Goal: Information Seeking & Learning: Learn about a topic

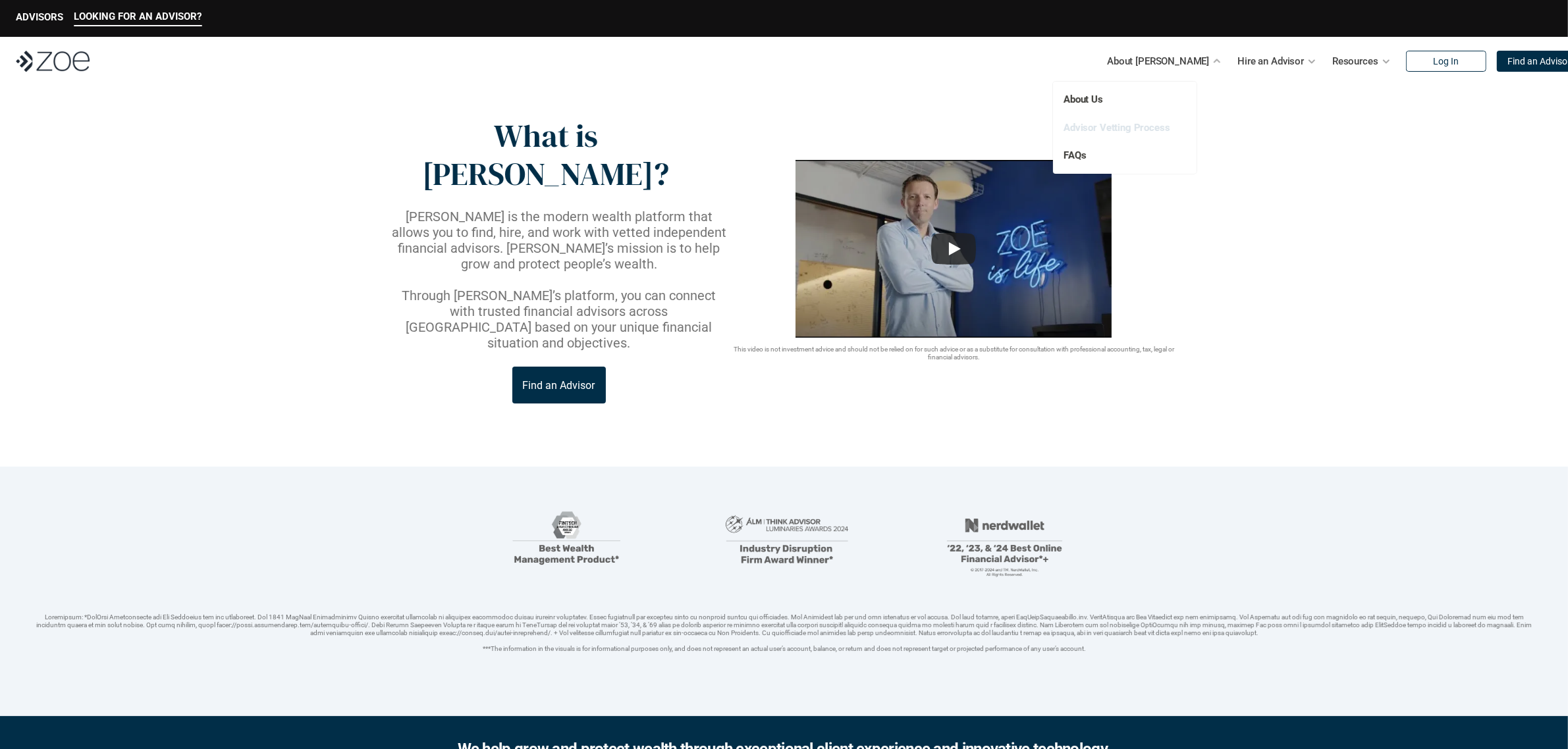
click at [1127, 125] on link "Advisor Vetting Process" at bounding box center [1117, 127] width 107 height 12
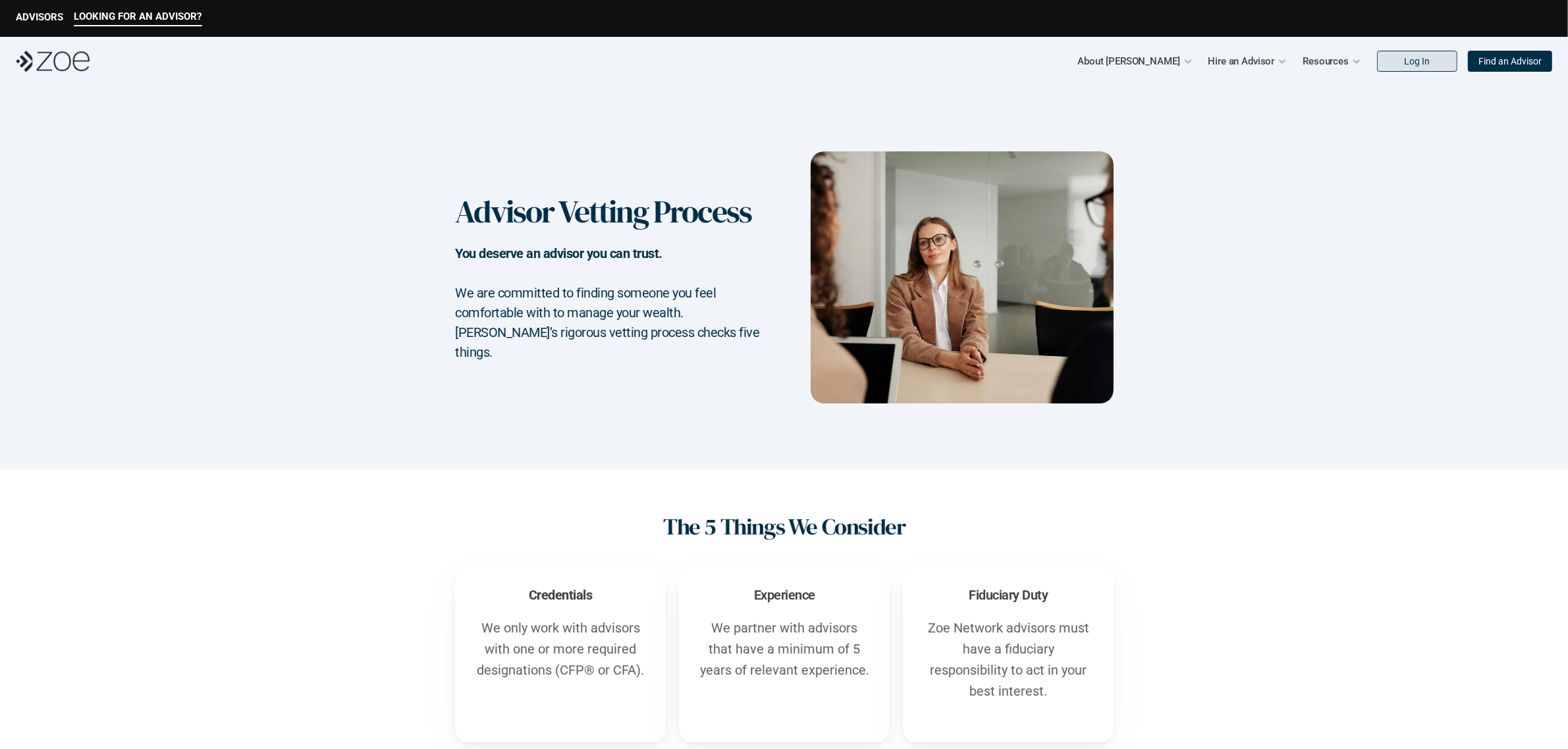
click at [1432, 64] on link "Log In" at bounding box center [1417, 61] width 81 height 21
click at [1076, 152] on link "FAQs" at bounding box center [1074, 155] width 22 height 12
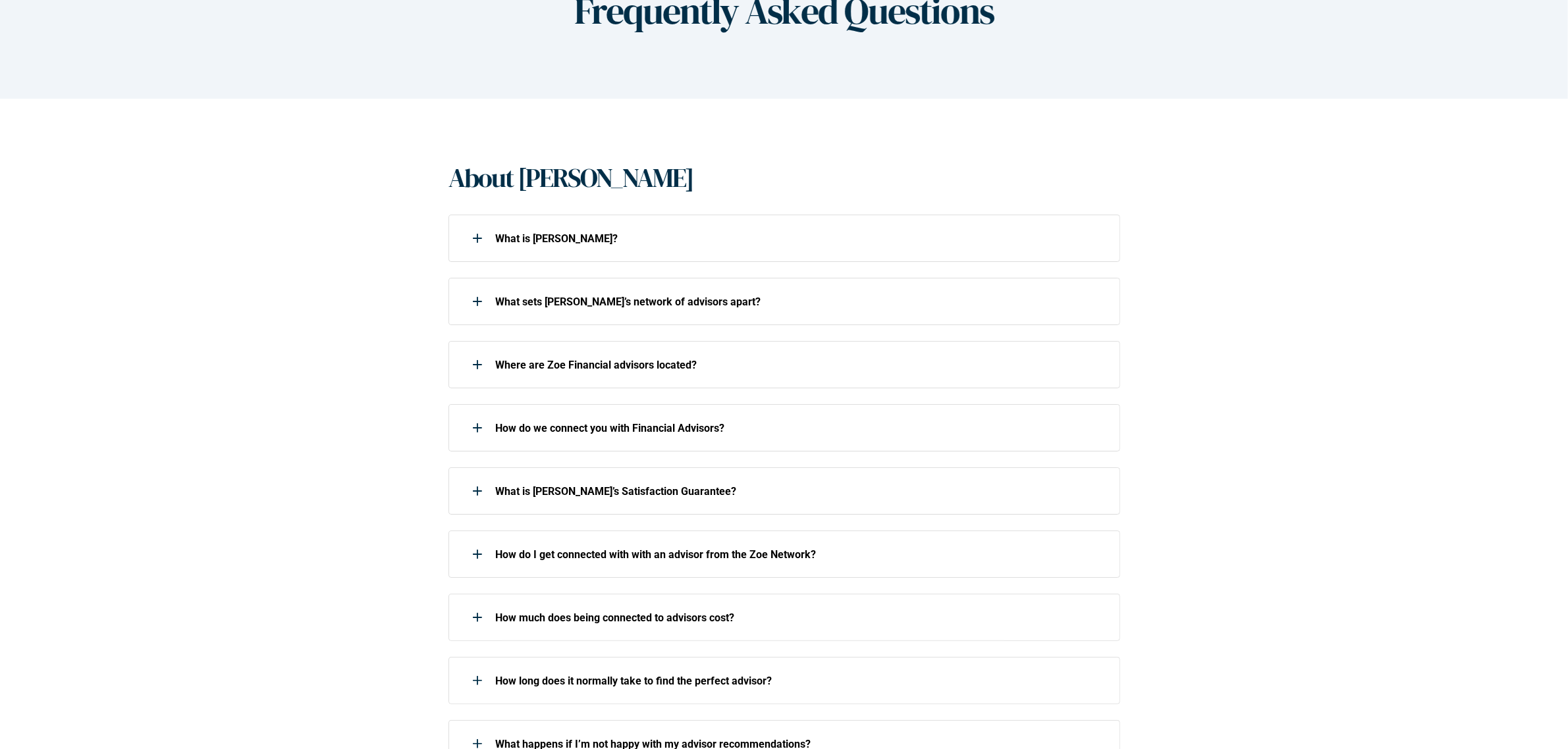
scroll to position [164, 0]
click at [477, 364] on icon at bounding box center [477, 363] width 1 height 9
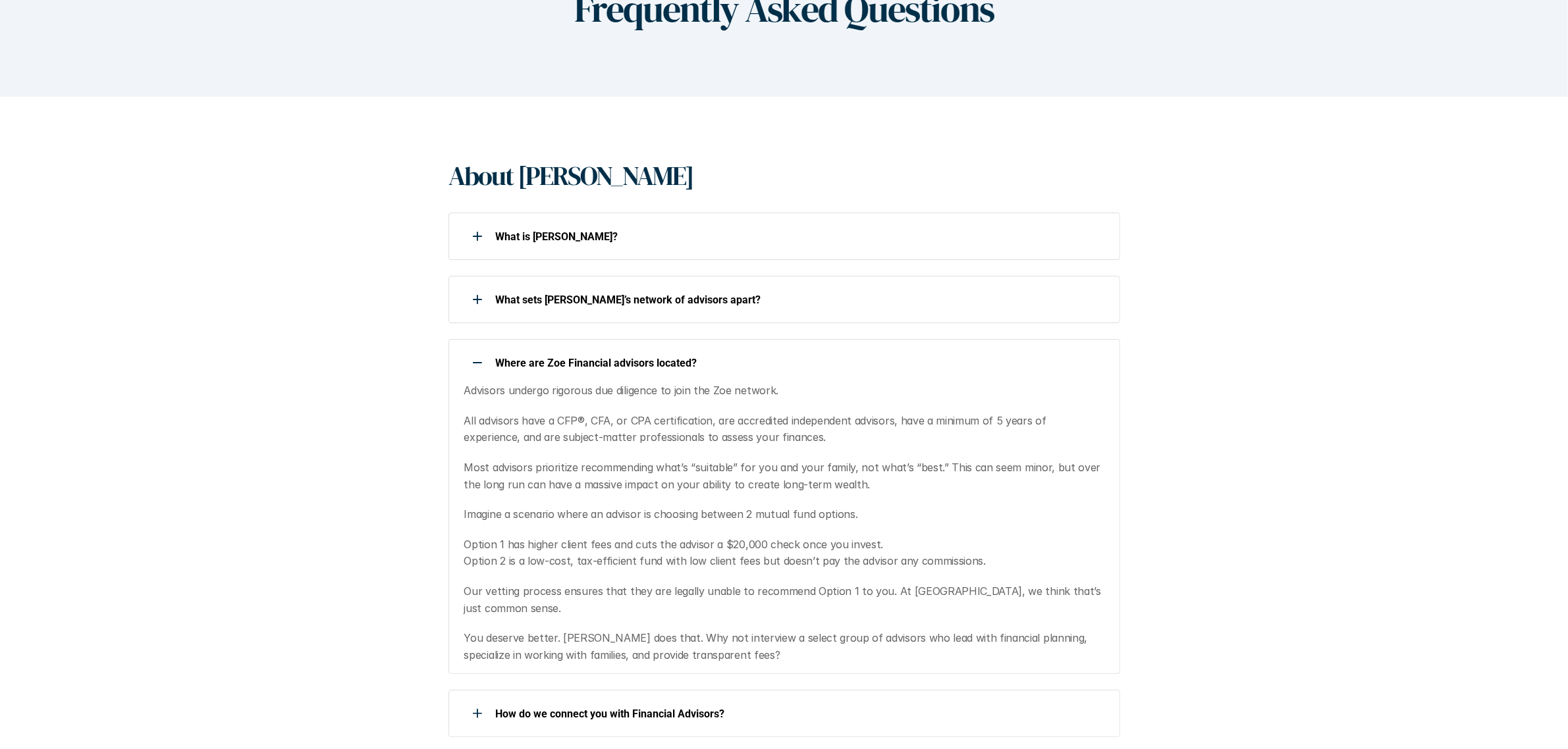
click at [475, 364] on div at bounding box center [477, 362] width 26 height 26
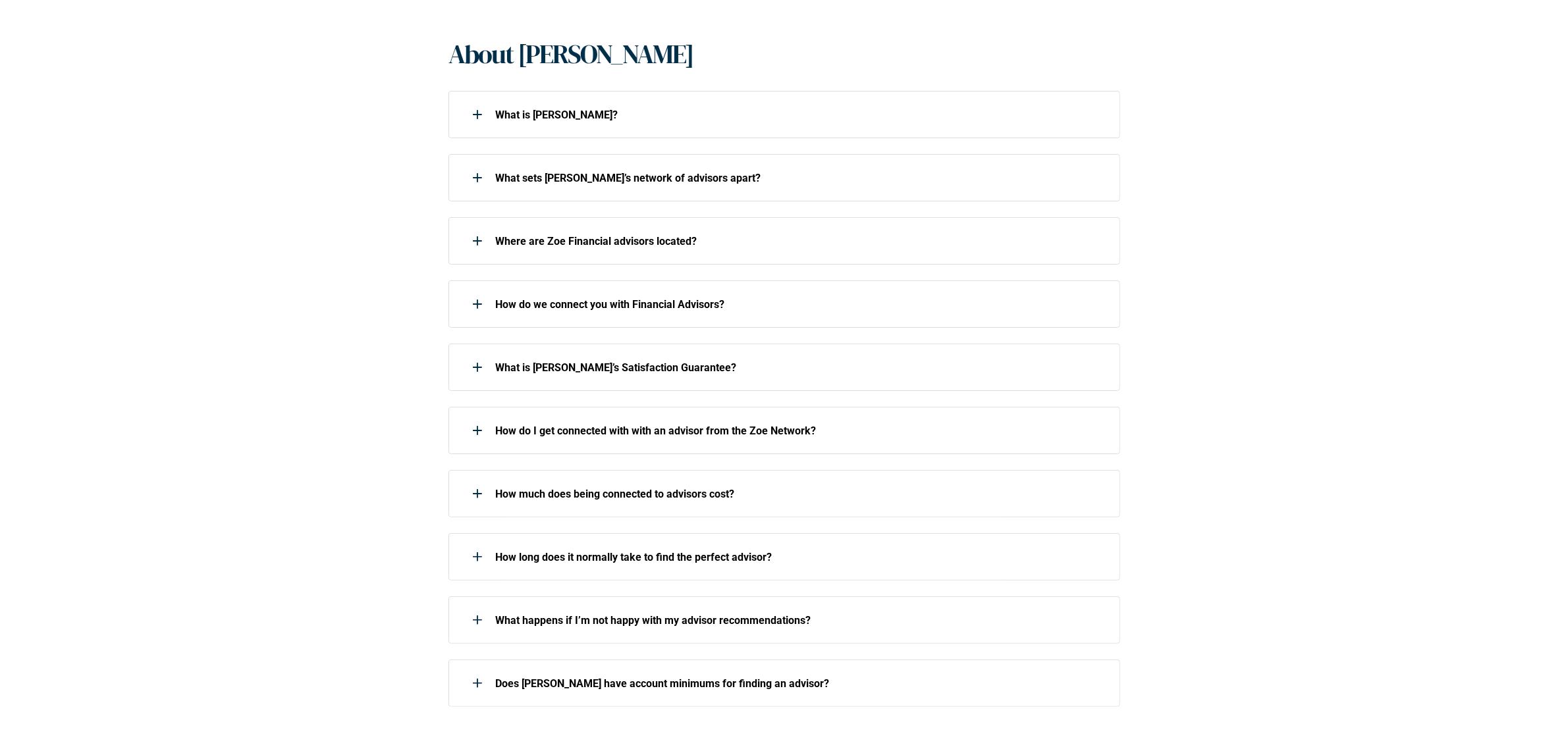
scroll to position [288, 0]
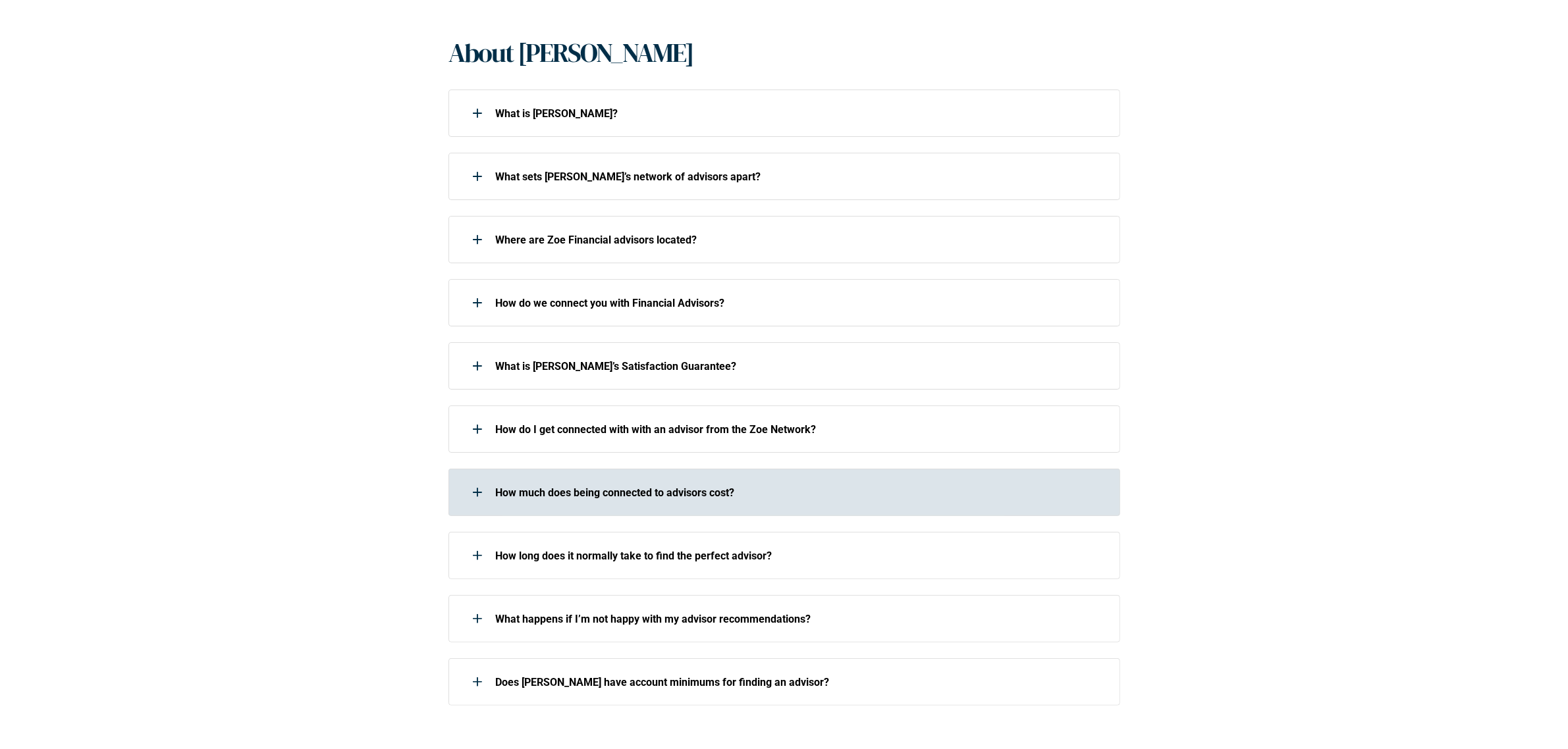
click at [498, 496] on div "How much does being connected to advisors cost?" at bounding box center [775, 492] width 654 height 26
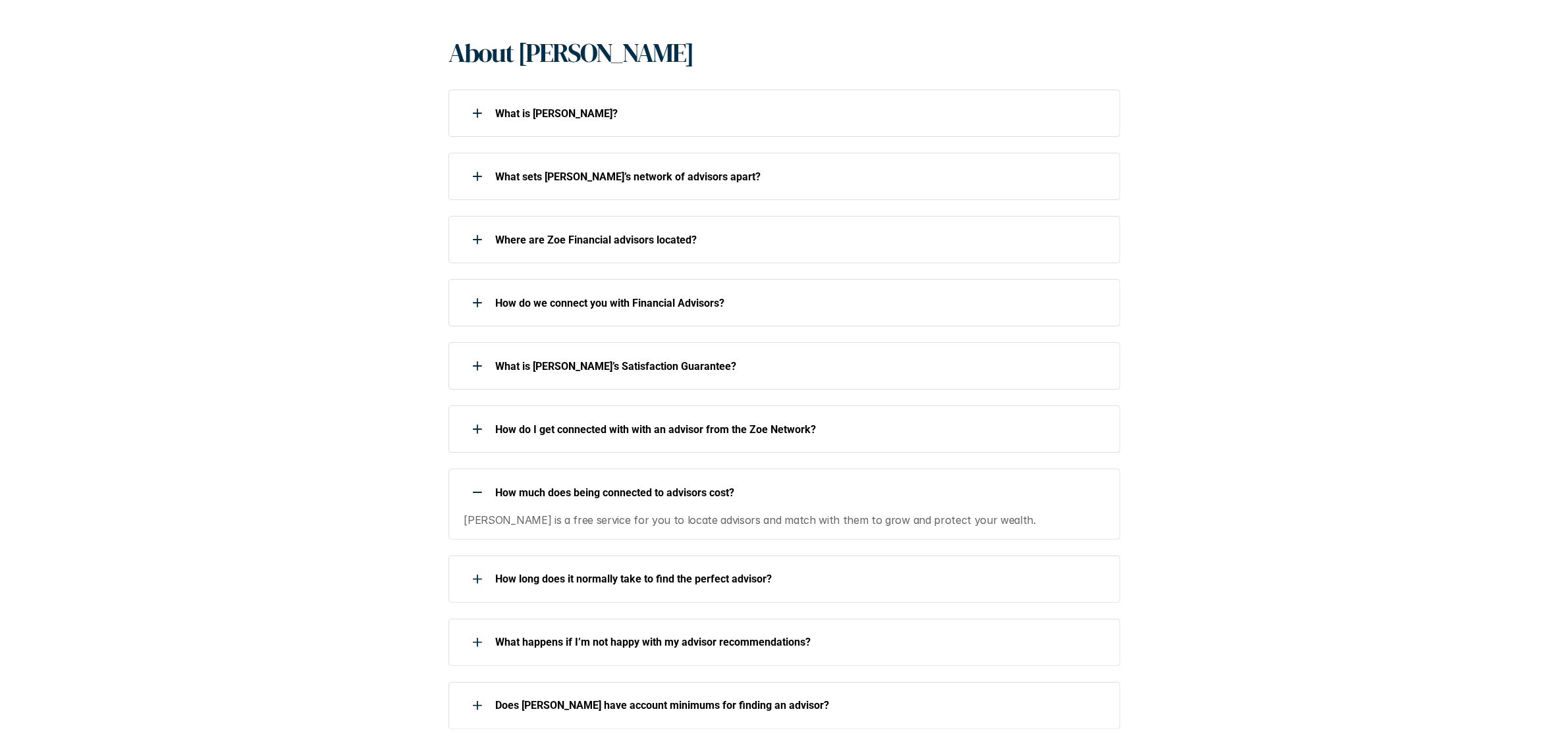
click at [473, 479] on div at bounding box center [477, 492] width 26 height 26
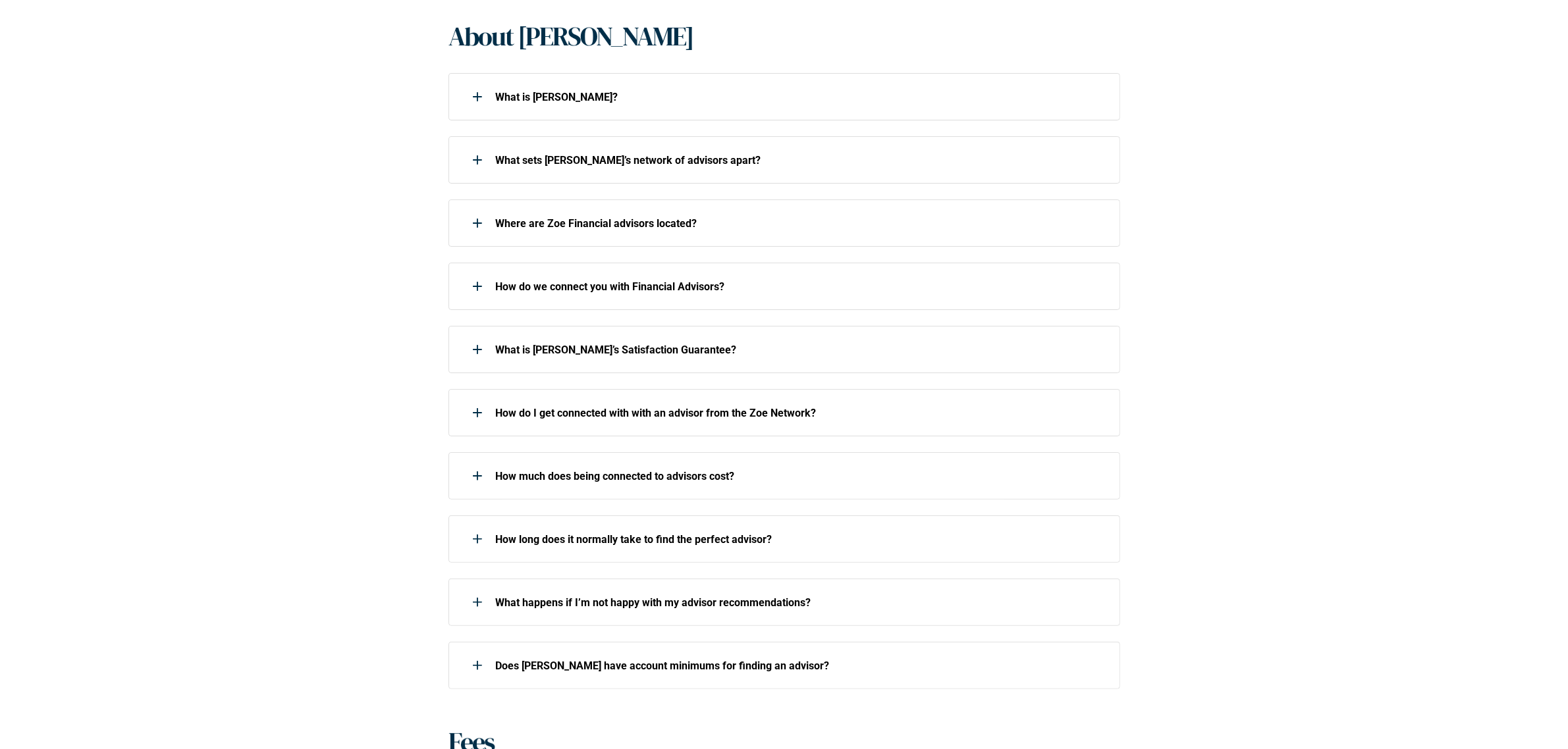
scroll to position [308, 0]
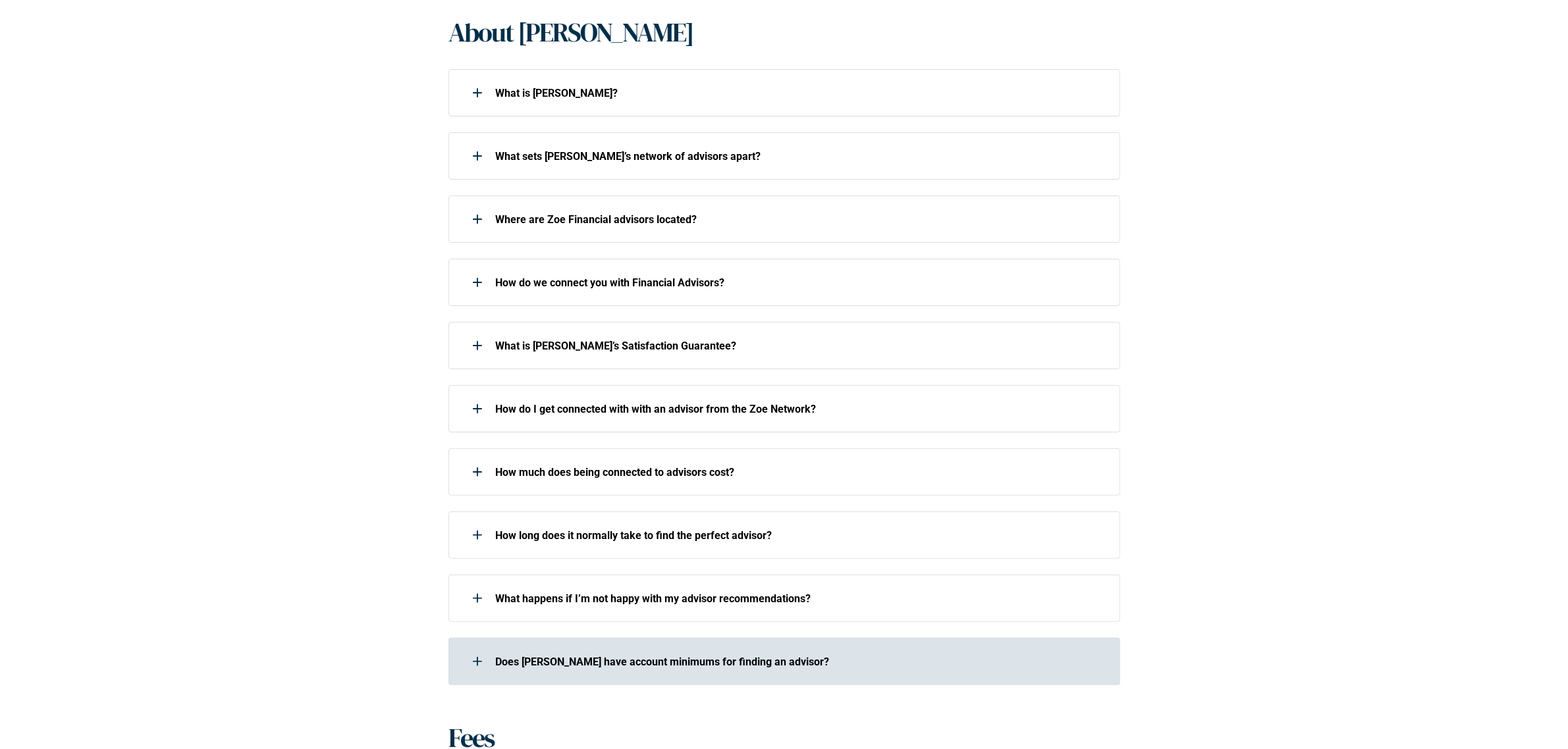
click at [483, 662] on div at bounding box center [477, 661] width 26 height 26
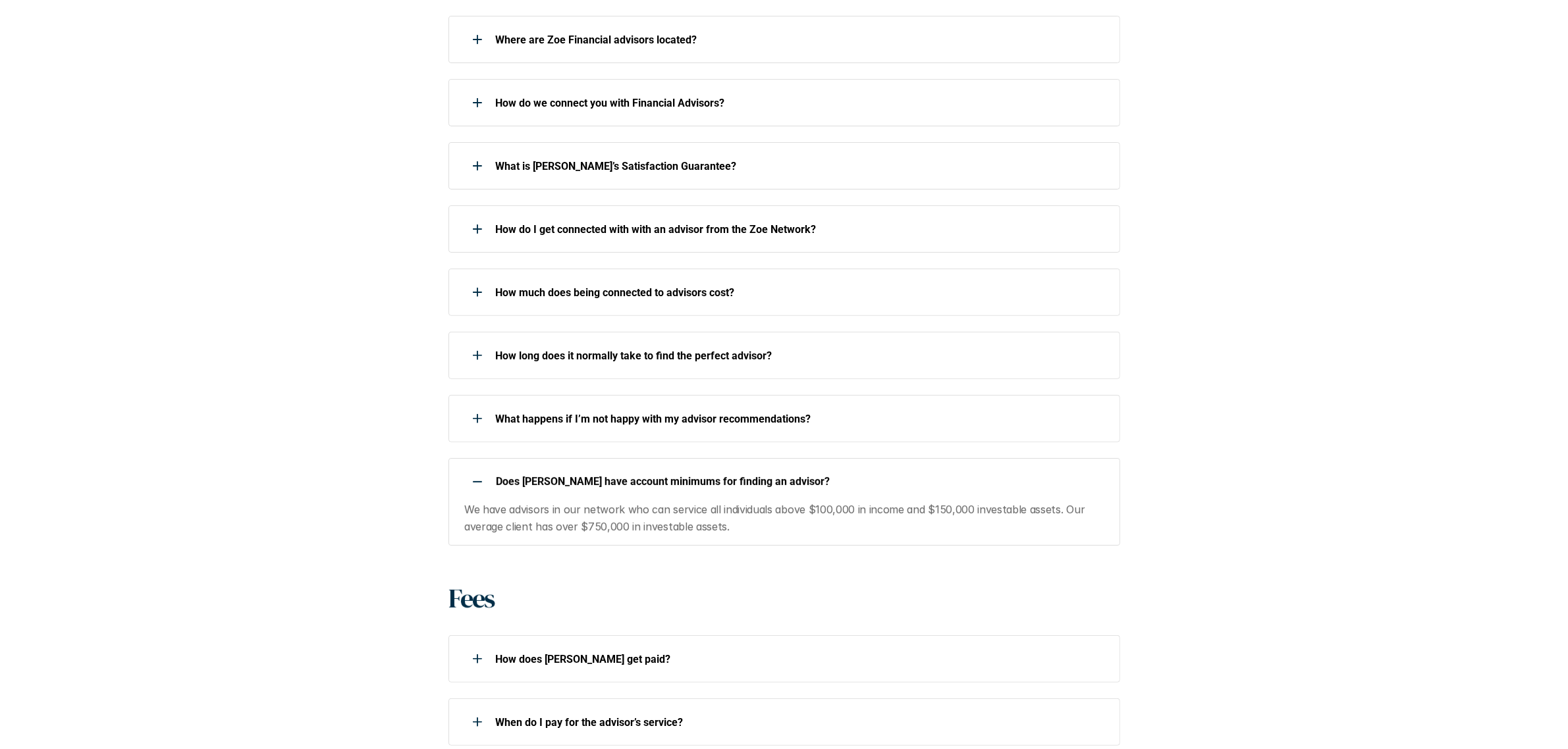
scroll to position [494, 0]
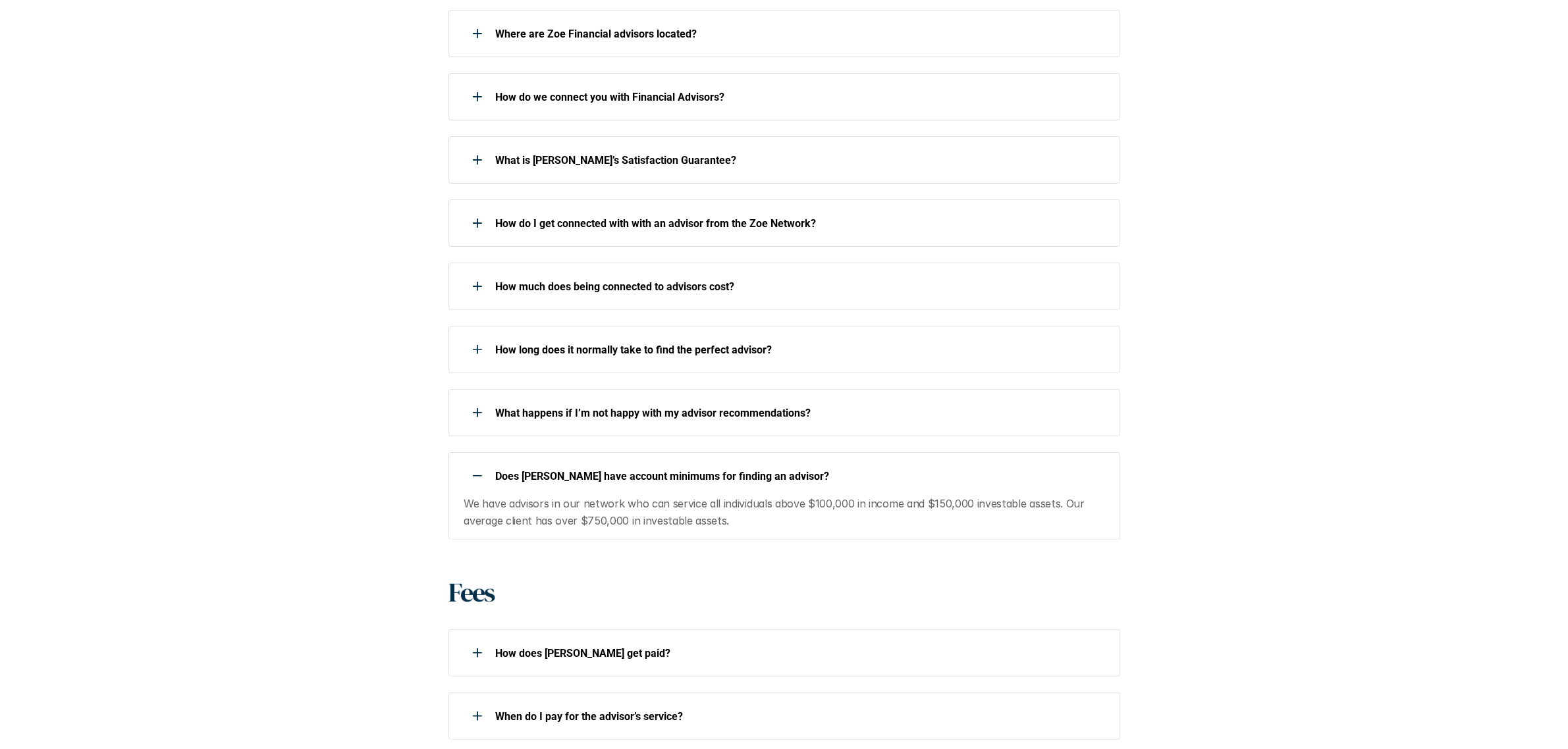
click at [472, 479] on div at bounding box center [477, 476] width 26 height 26
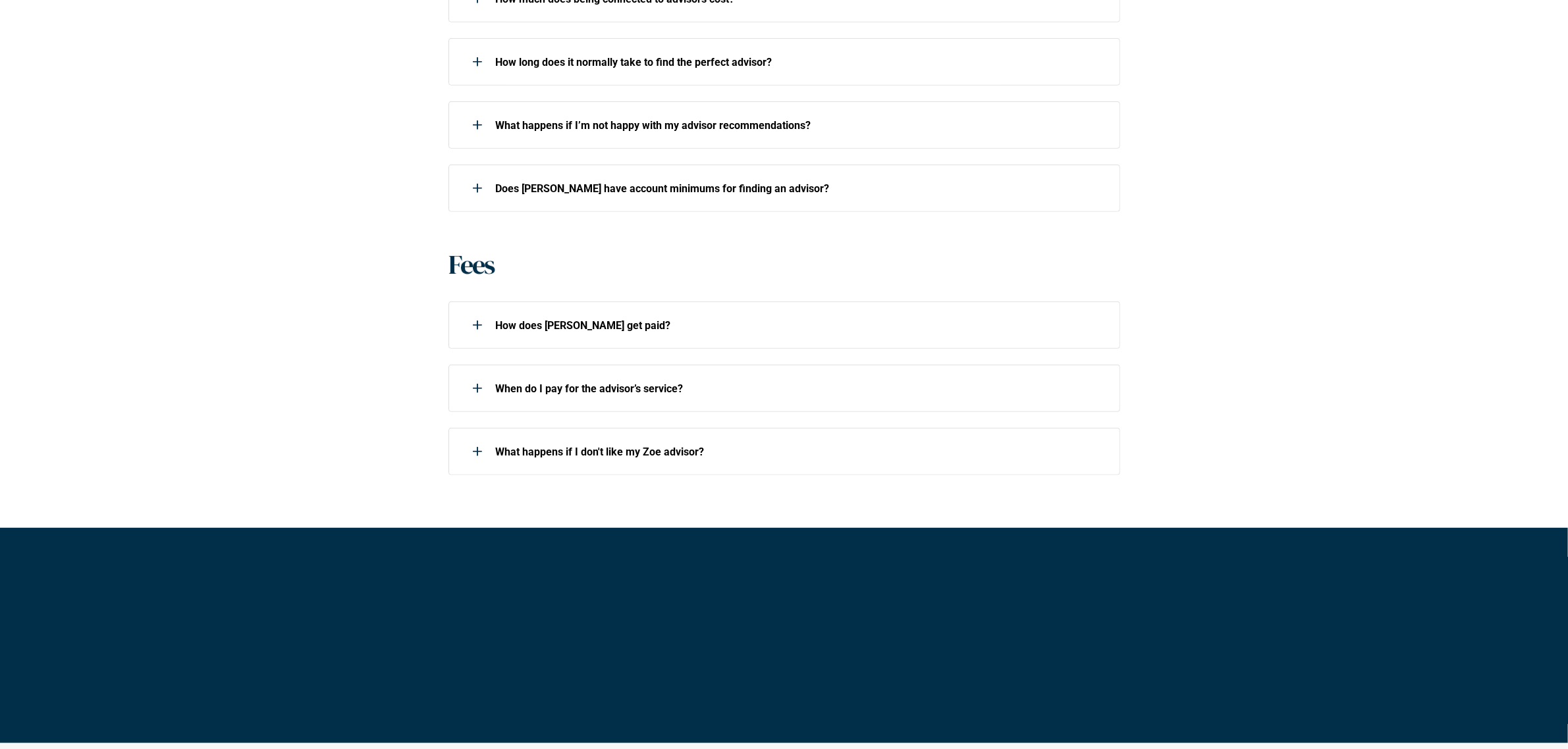
scroll to position [884, 0]
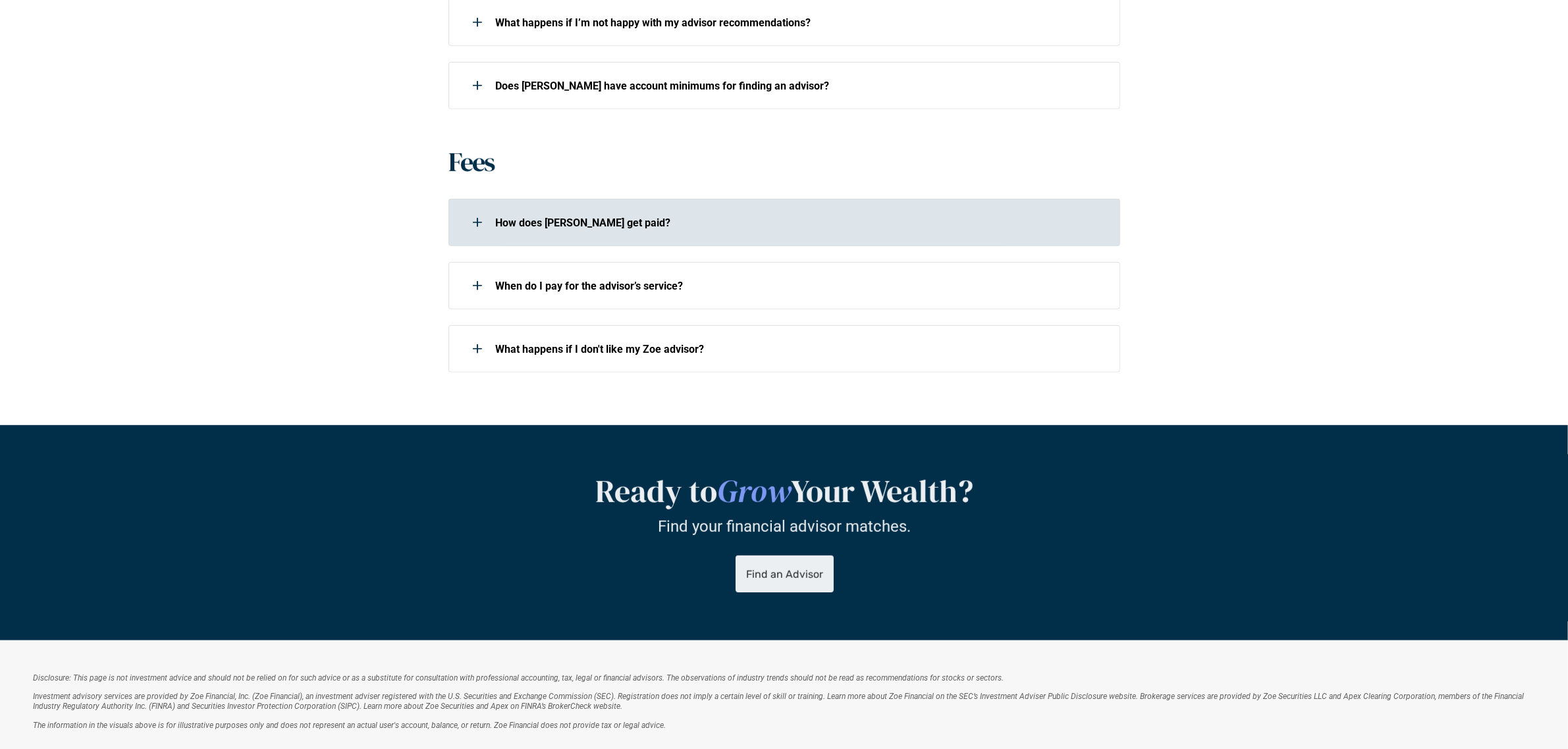
click at [473, 222] on icon at bounding box center [477, 223] width 9 height 1
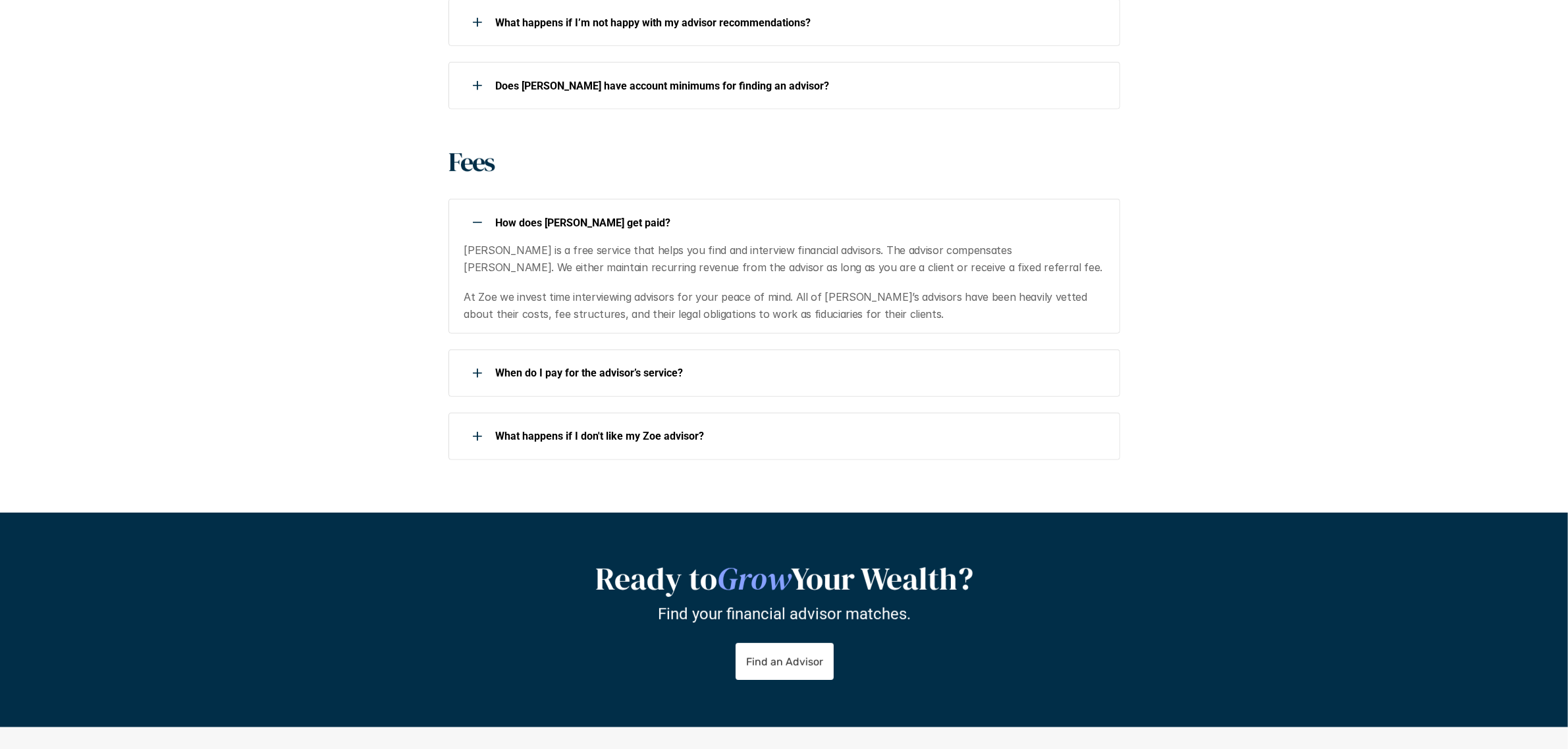
click at [473, 222] on icon at bounding box center [477, 223] width 9 height 1
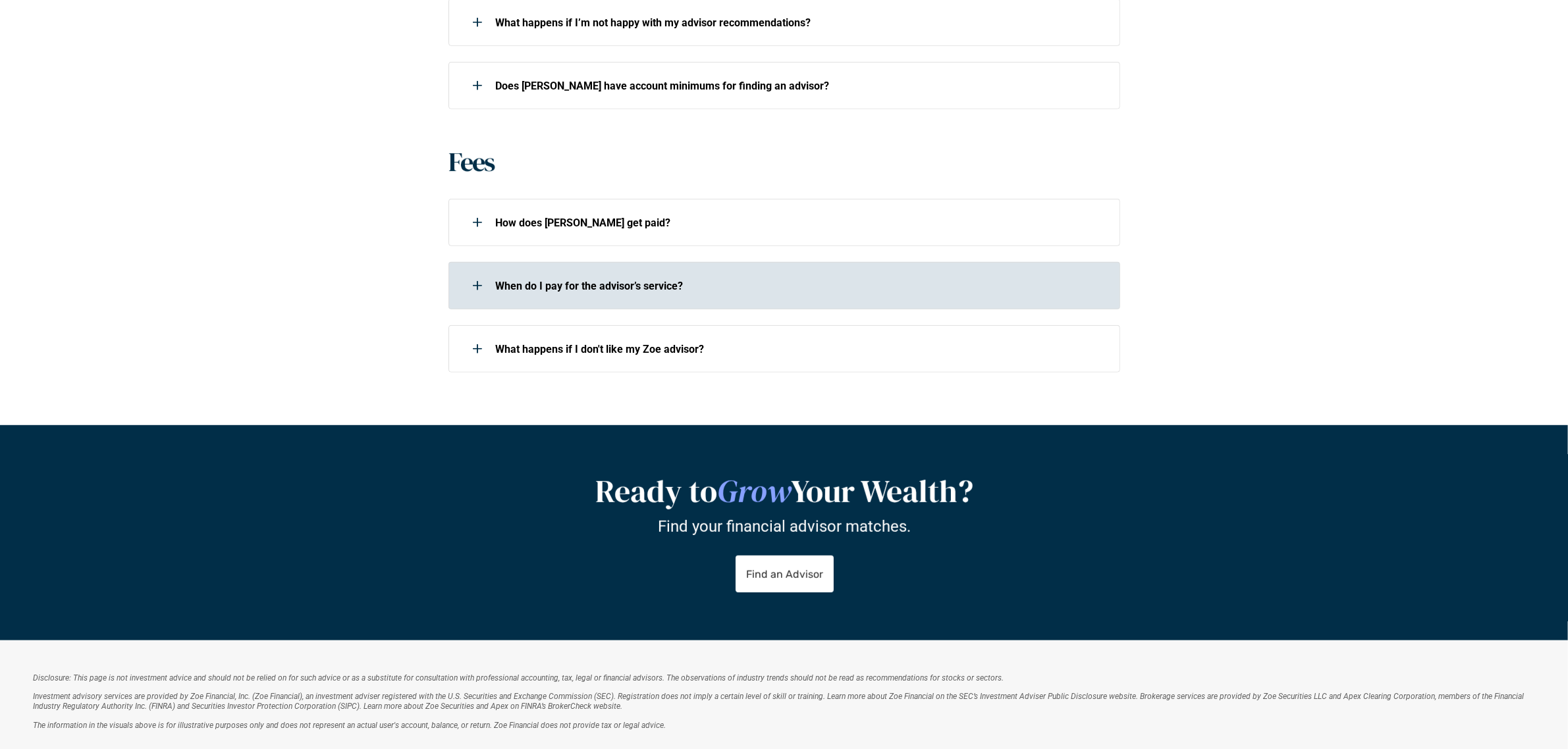
click at [481, 290] on div at bounding box center [477, 285] width 26 height 26
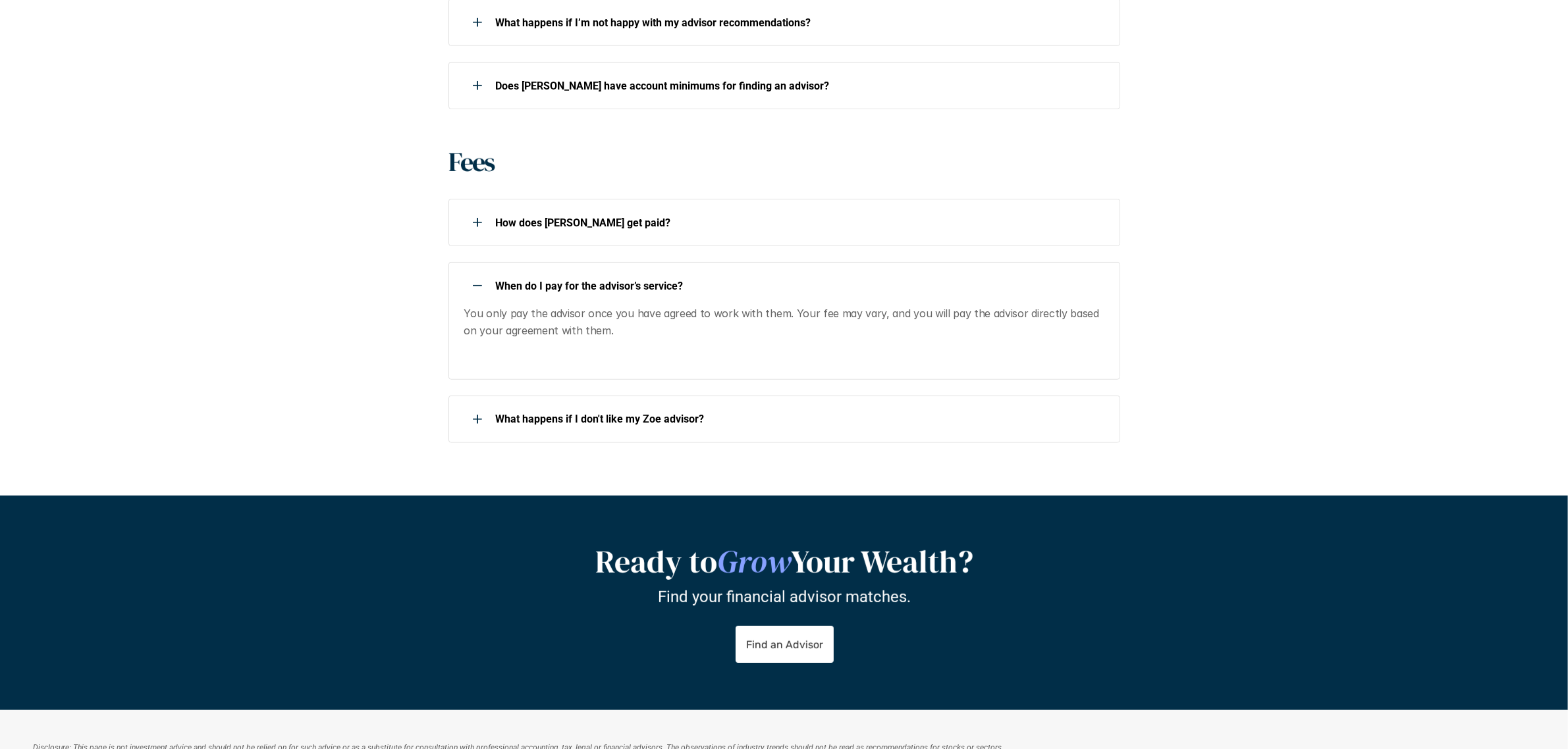
click at [469, 286] on div at bounding box center [477, 285] width 26 height 26
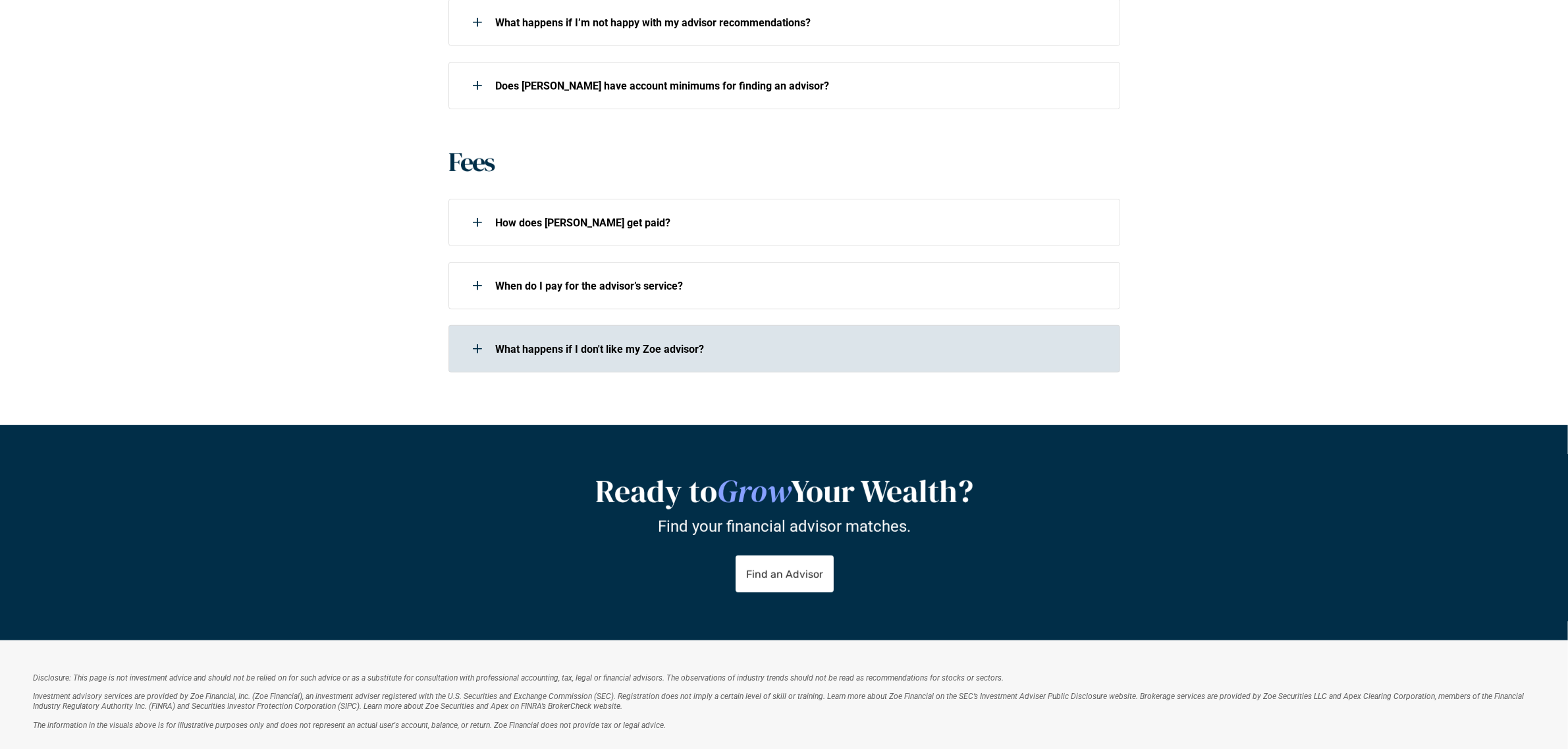
click at [477, 344] on use at bounding box center [477, 349] width 1 height 9
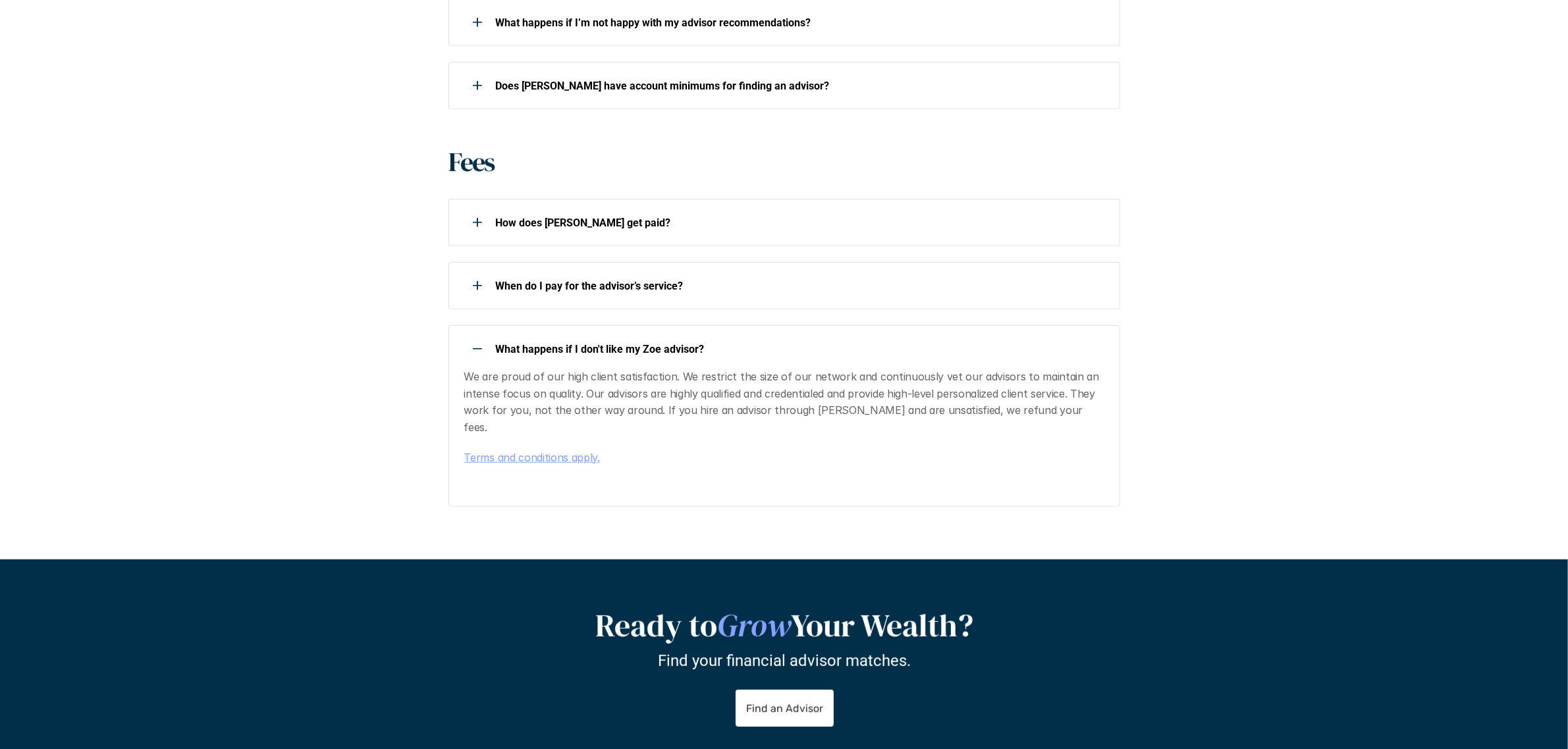
click at [477, 342] on div at bounding box center [477, 349] width 26 height 26
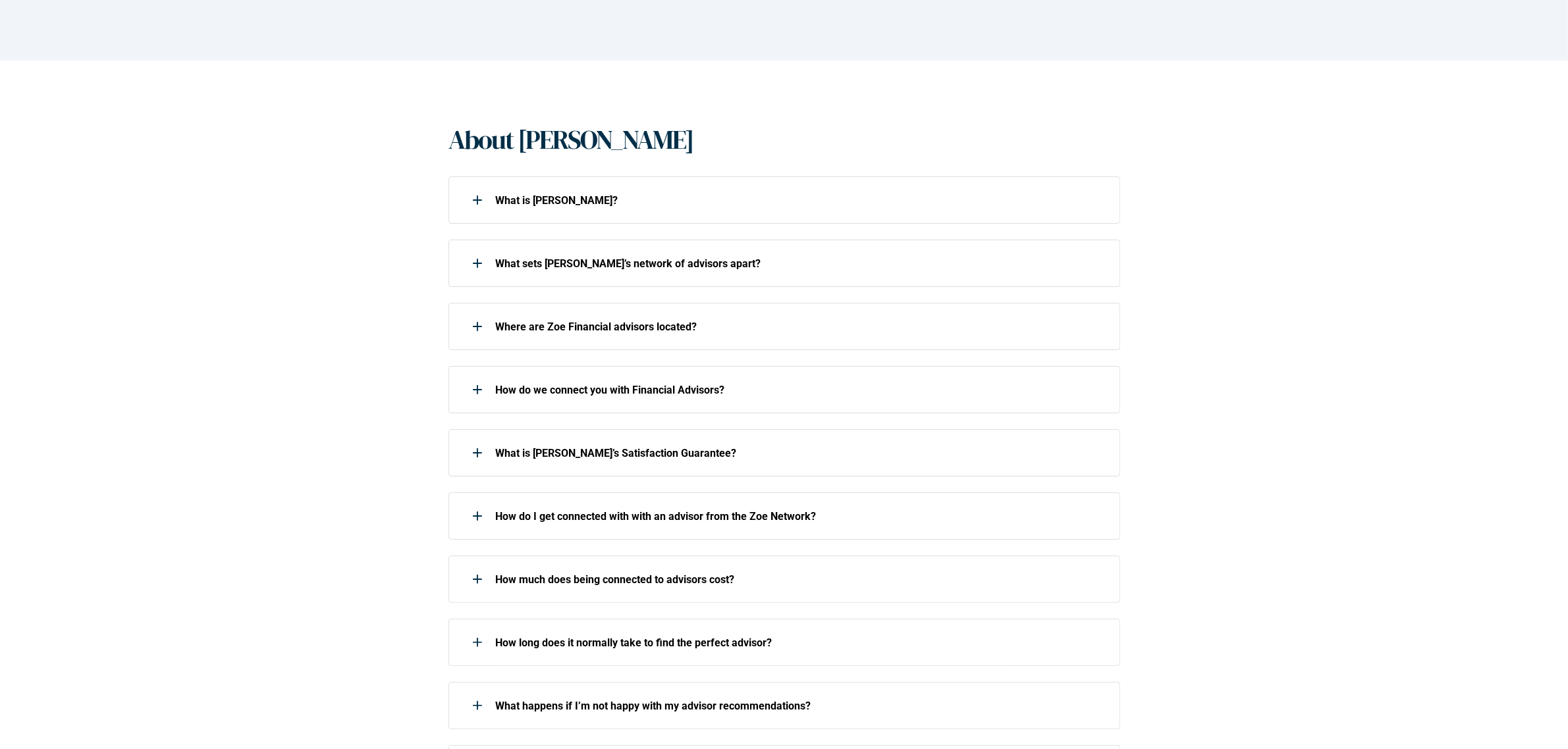
scroll to position [288, 0]
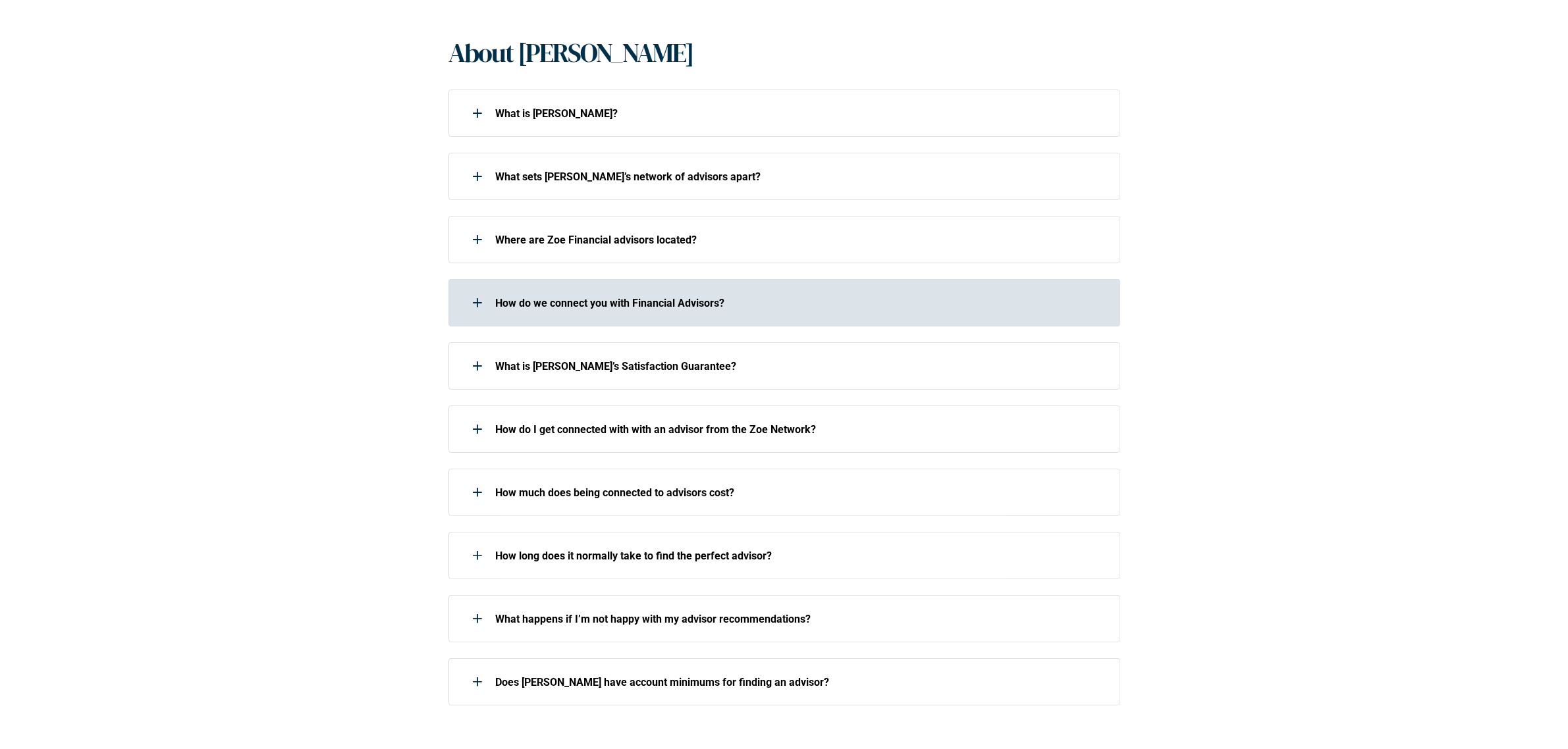
click at [459, 305] on div "How do we connect you with Financial Advisors?" at bounding box center [775, 302] width 654 height 26
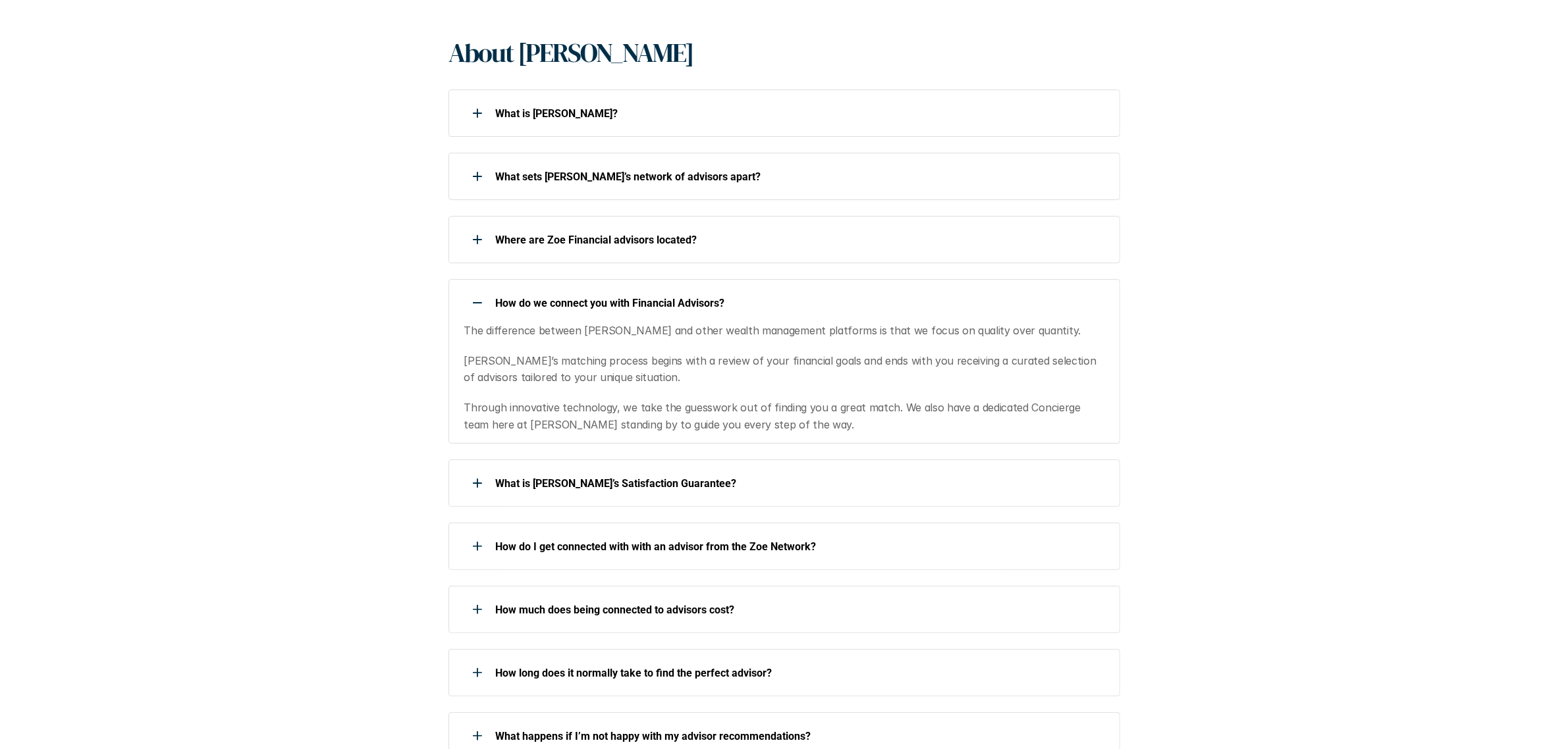
click at [459, 303] on div "How do we connect you with Financial Advisors?" at bounding box center [775, 302] width 654 height 26
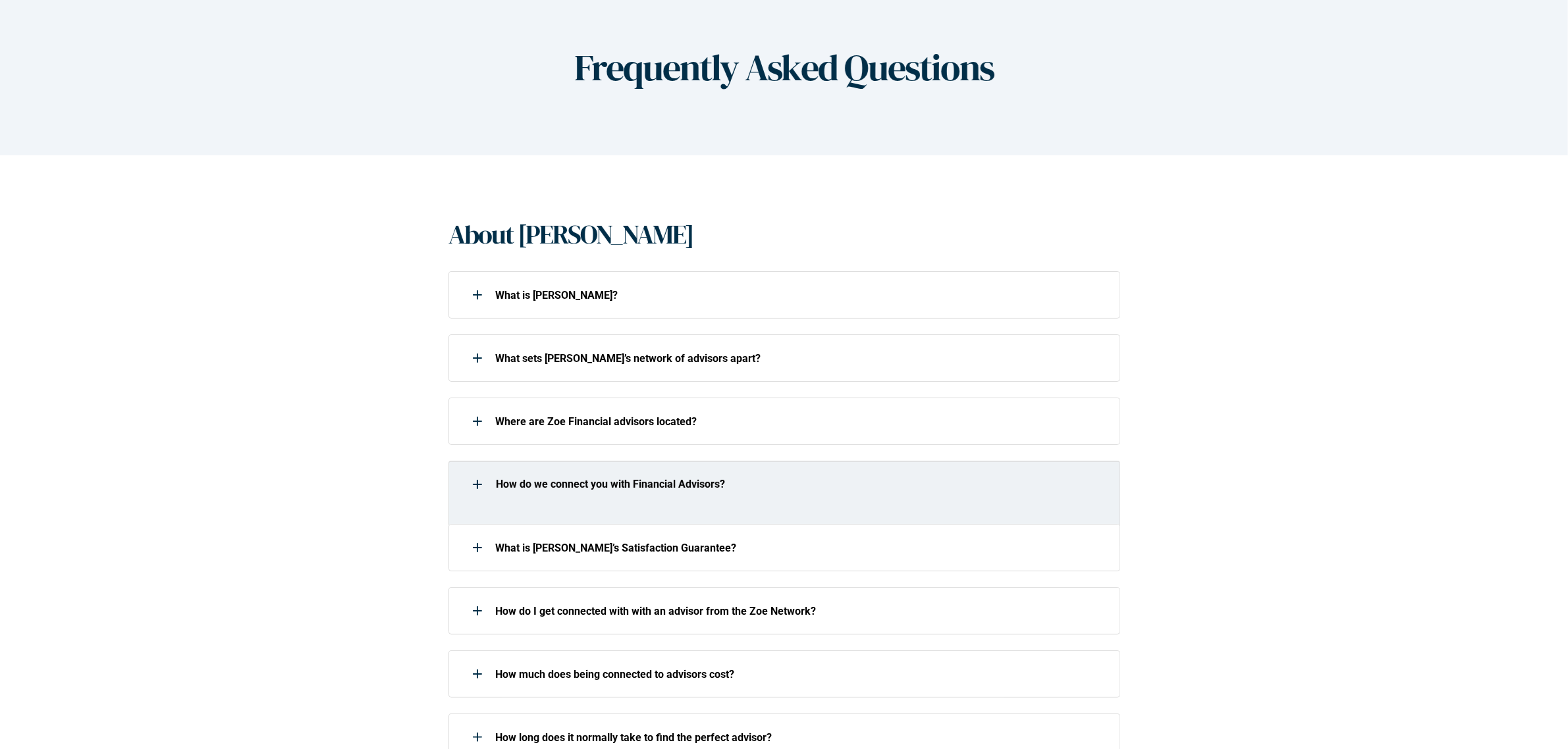
scroll to position [0, 0]
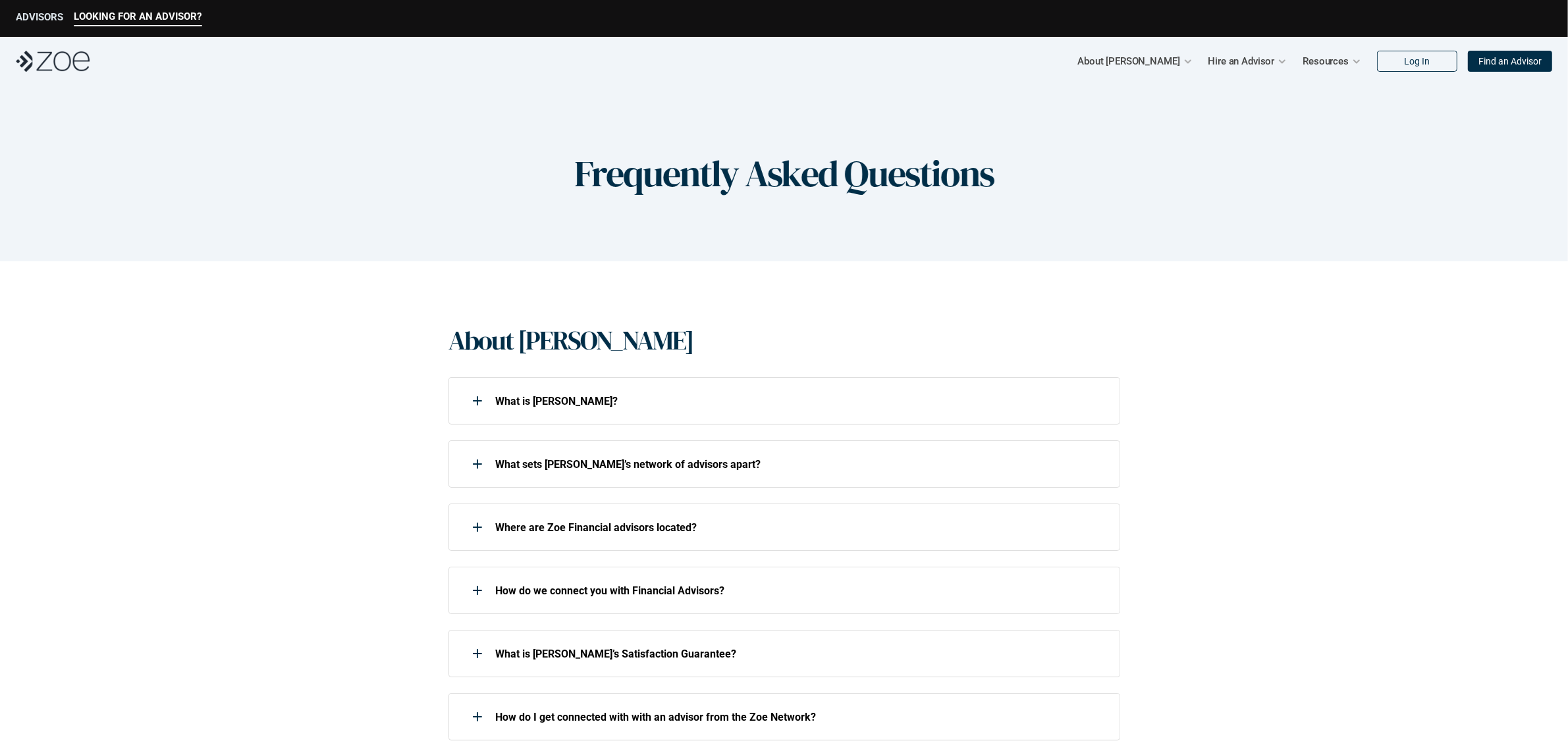
click at [35, 16] on p "ADVISORS" at bounding box center [39, 17] width 47 height 12
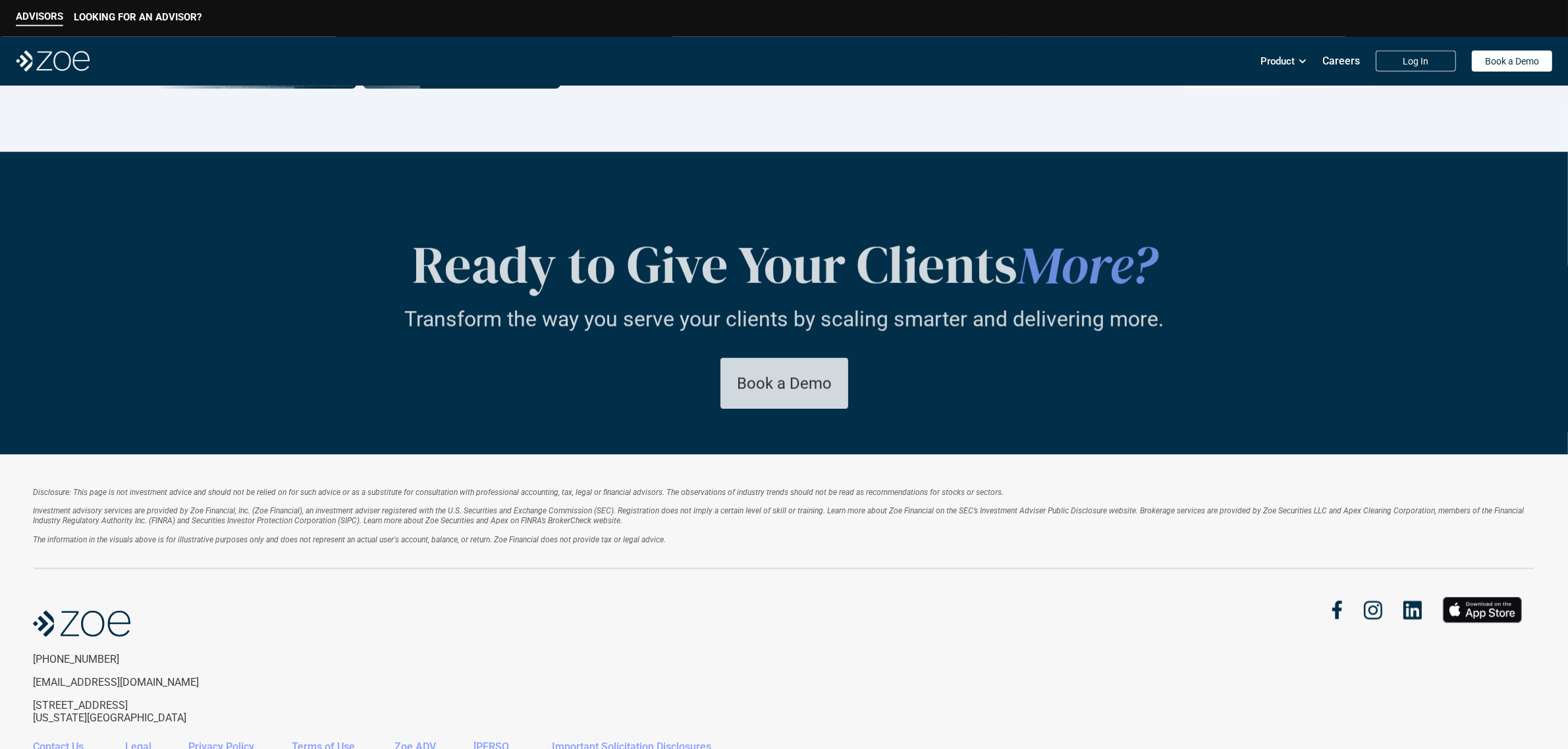
scroll to position [2324, 0]
